Goal: Task Accomplishment & Management: Use online tool/utility

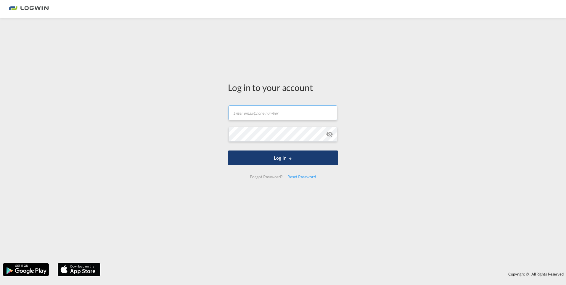
type input "[PERSON_NAME][EMAIL_ADDRESS][DOMAIN_NAME]"
click at [284, 159] on button "Log In" at bounding box center [283, 157] width 110 height 15
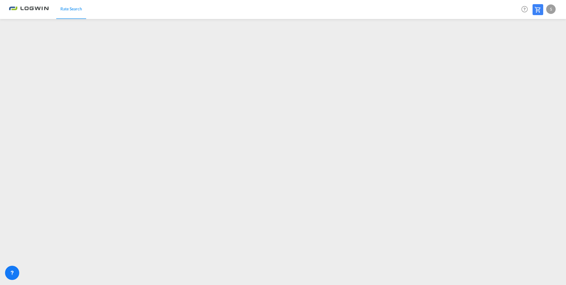
click at [550, 8] on div "S" at bounding box center [550, 8] width 9 height 9
click at [537, 46] on button "Logout" at bounding box center [543, 45] width 38 height 12
type input "[PERSON_NAME][EMAIL_ADDRESS][DOMAIN_NAME]"
